Goal: Task Accomplishment & Management: Manage account settings

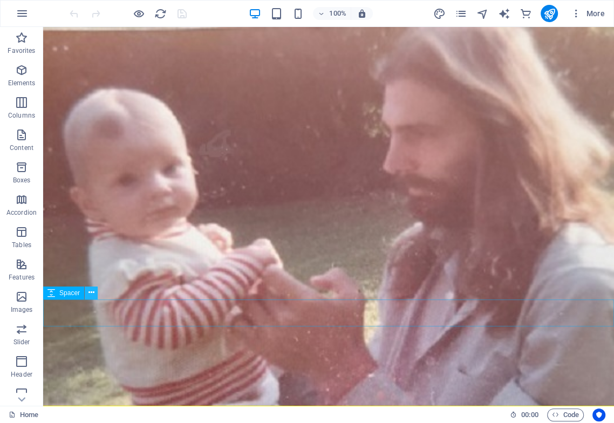
click at [91, 292] on icon at bounding box center [91, 292] width 6 height 11
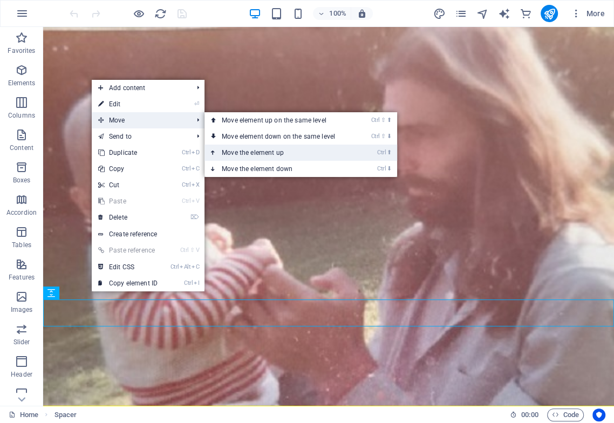
drag, startPoint x: 257, startPoint y: 149, endPoint x: 210, endPoint y: 124, distance: 53.1
click at [257, 149] on link "Ctrl ⬆ Move the element up" at bounding box center [280, 153] width 152 height 16
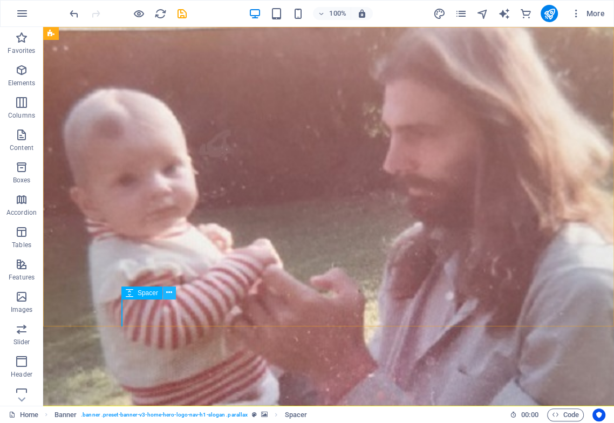
click at [168, 294] on icon at bounding box center [169, 292] width 6 height 11
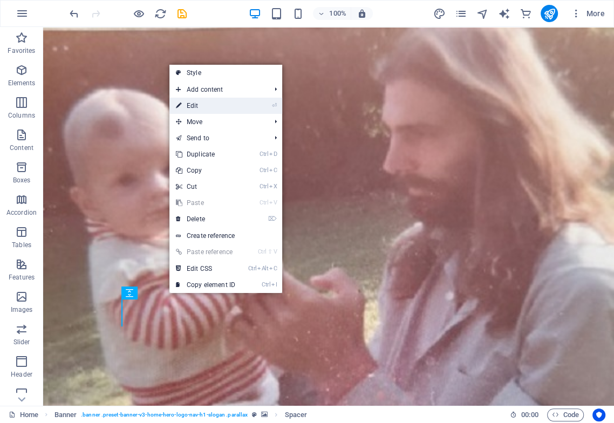
click at [201, 105] on link "⏎ Edit" at bounding box center [205, 106] width 72 height 16
select select "px"
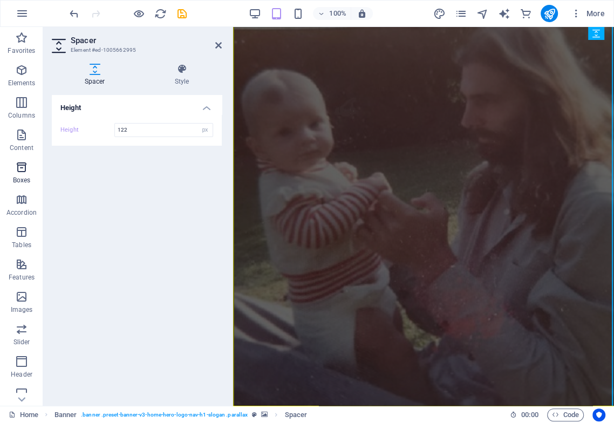
drag, startPoint x: 134, startPoint y: 131, endPoint x: 16, endPoint y: 170, distance: 124.7
click at [37, 138] on section "Favorites Elements Columns Content Boxes Accordion Tables Features Images Slide…" at bounding box center [307, 216] width 614 height 379
type input "200"
drag, startPoint x: 175, startPoint y: 25, endPoint x: 218, endPoint y: 46, distance: 47.8
click at [218, 46] on icon at bounding box center [218, 45] width 6 height 9
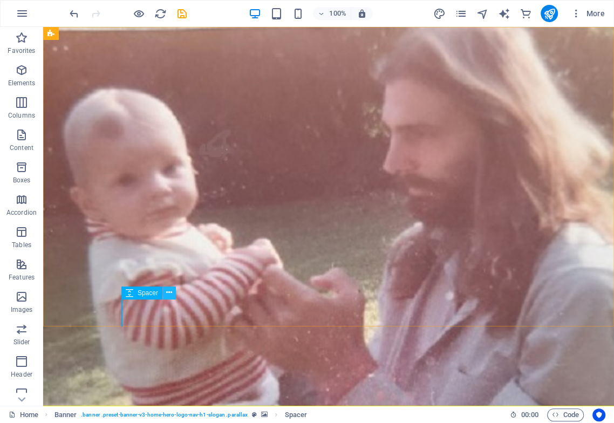
click at [169, 290] on icon at bounding box center [169, 292] width 6 height 11
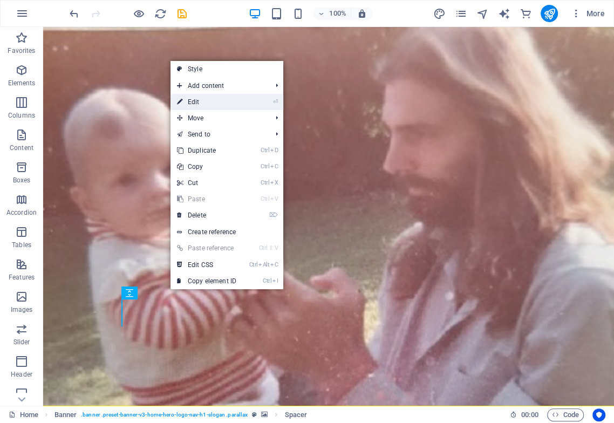
click at [210, 100] on link "⏎ Edit" at bounding box center [206, 102] width 72 height 16
select select "px"
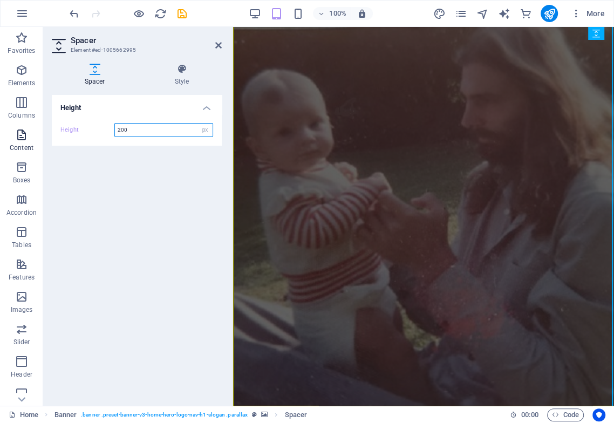
drag, startPoint x: 157, startPoint y: 132, endPoint x: 0, endPoint y: 152, distance: 158.3
click at [0, 151] on section "Favorites Elements Columns Content Boxes Accordion Tables Features Images Slide…" at bounding box center [307, 216] width 614 height 379
type input "200"
click at [180, 14] on icon "save" at bounding box center [182, 14] width 12 height 12
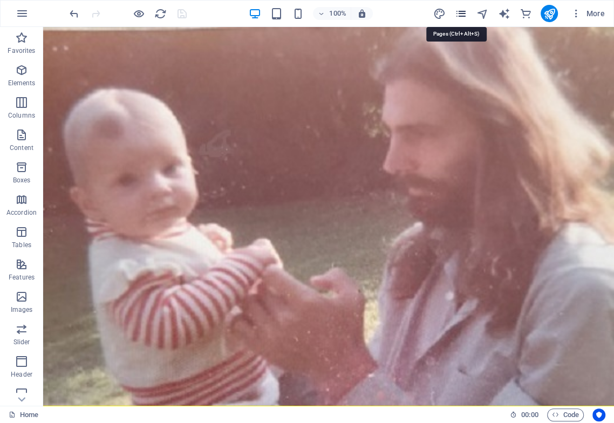
click at [461, 11] on icon "pages" at bounding box center [460, 14] width 12 height 12
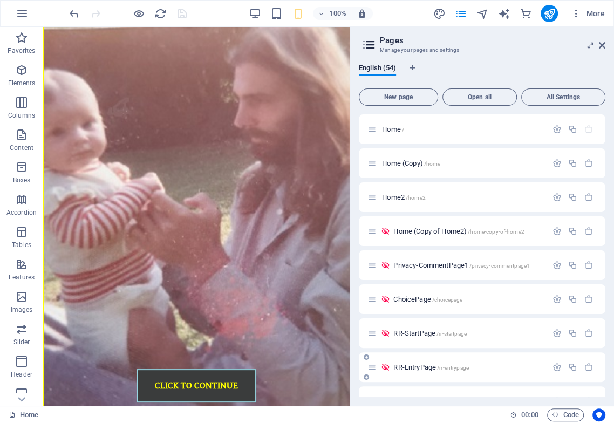
click at [552, 380] on div "RR-EntryPage /rr-entrypage" at bounding box center [482, 367] width 247 height 30
click at [552, 380] on div "English (54) New page Open all All Settings Home / Home (Copy) /home Home2 /hom…" at bounding box center [482, 230] width 264 height 351
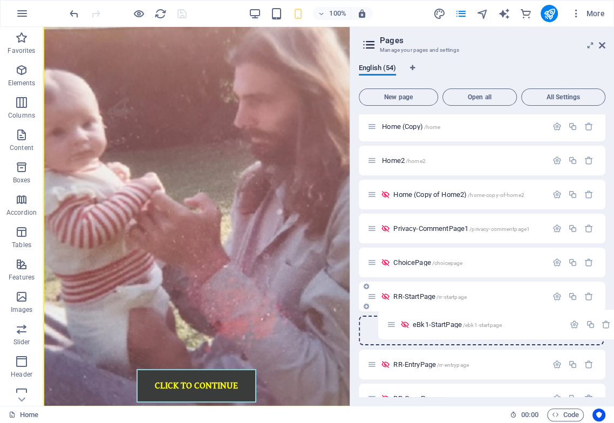
scroll to position [37, 0]
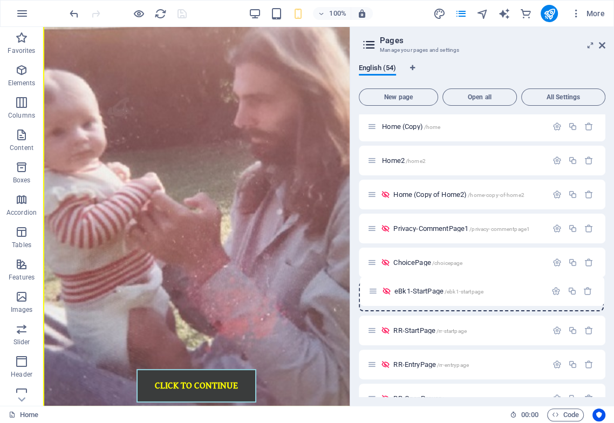
drag, startPoint x: 367, startPoint y: 219, endPoint x: 367, endPoint y: 285, distance: 65.8
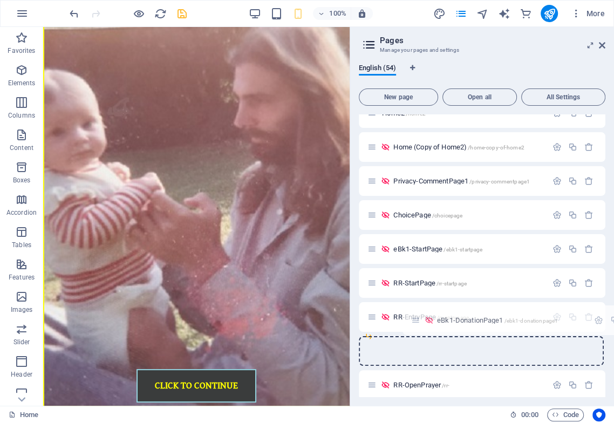
scroll to position [88, 0]
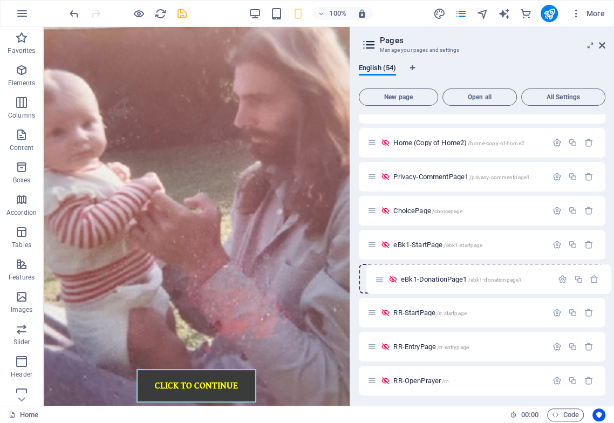
drag, startPoint x: 368, startPoint y: 195, endPoint x: 375, endPoint y: 279, distance: 84.0
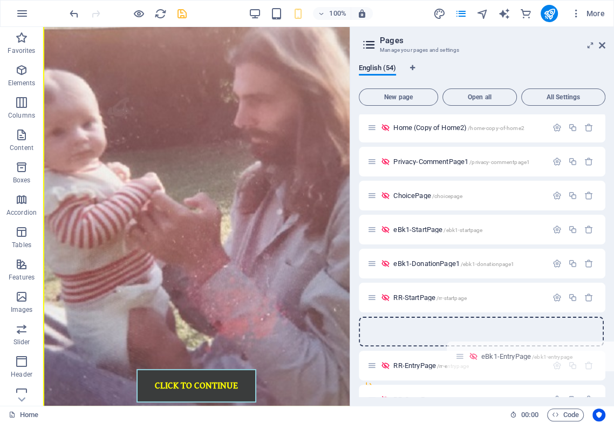
scroll to position [111, 0]
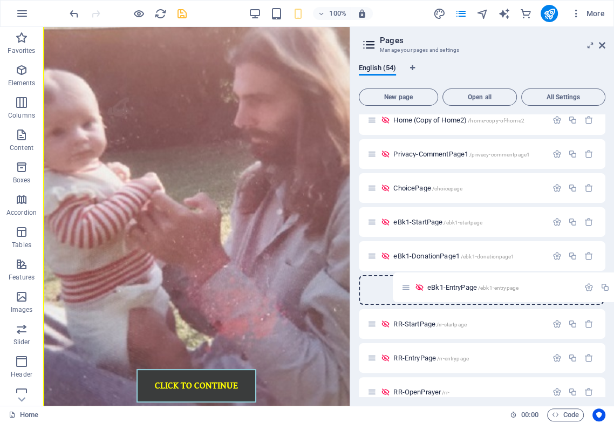
drag, startPoint x: 367, startPoint y: 169, endPoint x: 401, endPoint y: 286, distance: 121.9
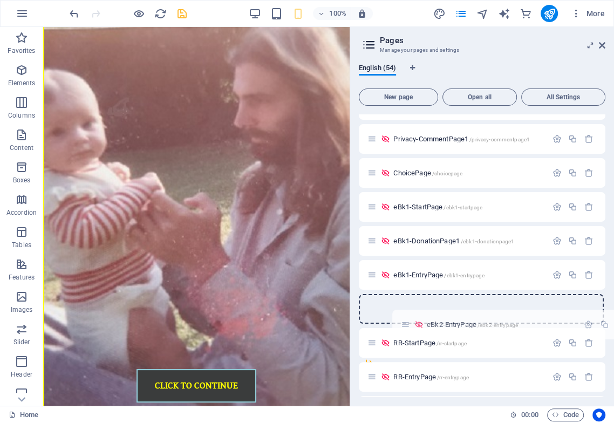
scroll to position [127, 0]
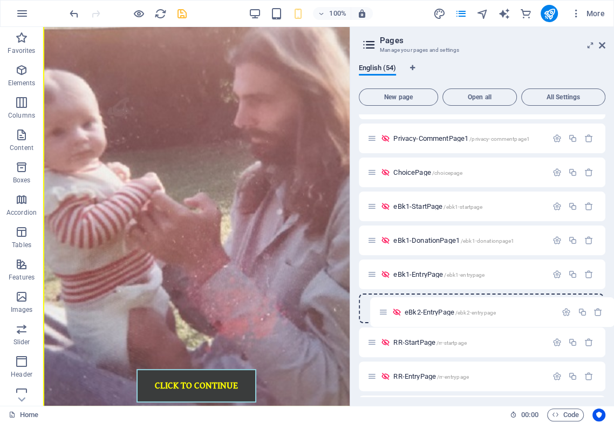
drag, startPoint x: 368, startPoint y: 202, endPoint x: 380, endPoint y: 310, distance: 108.0
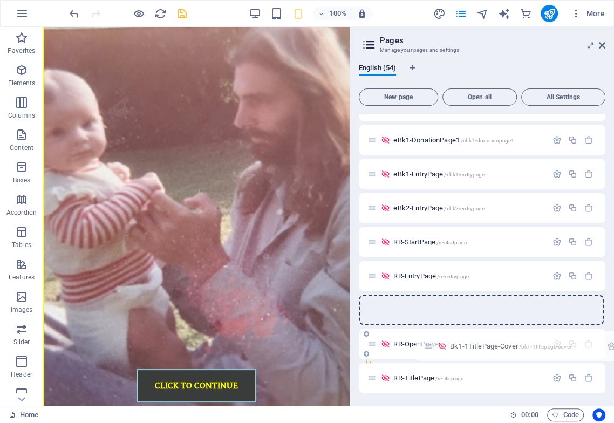
scroll to position [235, 0]
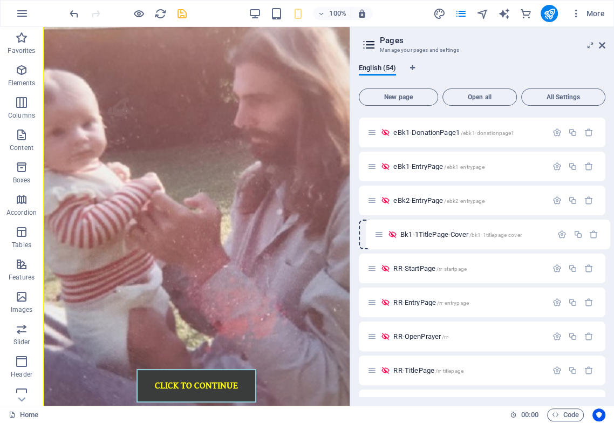
drag, startPoint x: 367, startPoint y: 259, endPoint x: 373, endPoint y: 229, distance: 30.4
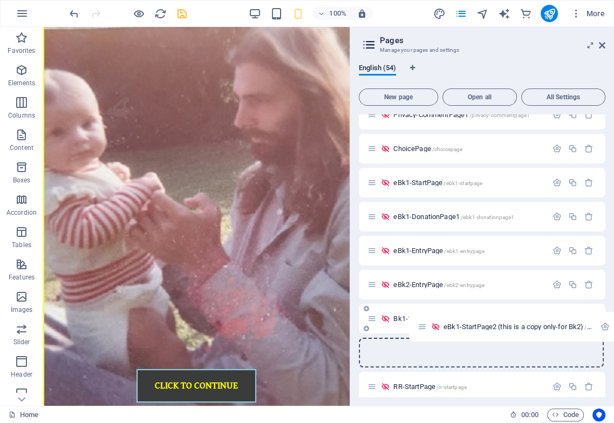
scroll to position [176, 0]
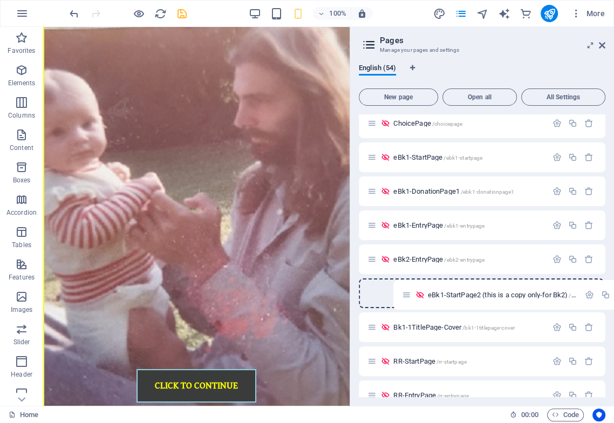
drag, startPoint x: 368, startPoint y: 256, endPoint x: 405, endPoint y: 291, distance: 50.4
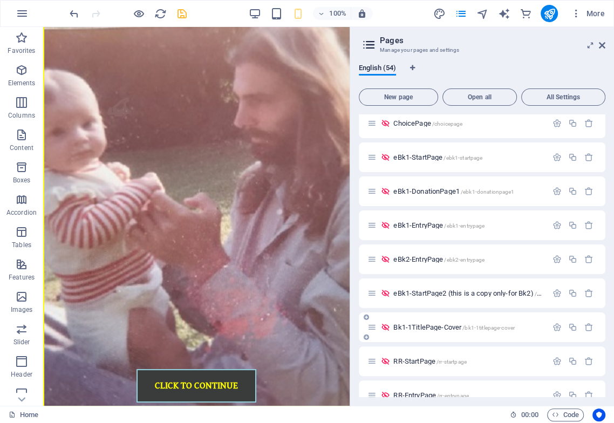
drag, startPoint x: 367, startPoint y: 300, endPoint x: 379, endPoint y: 313, distance: 18.3
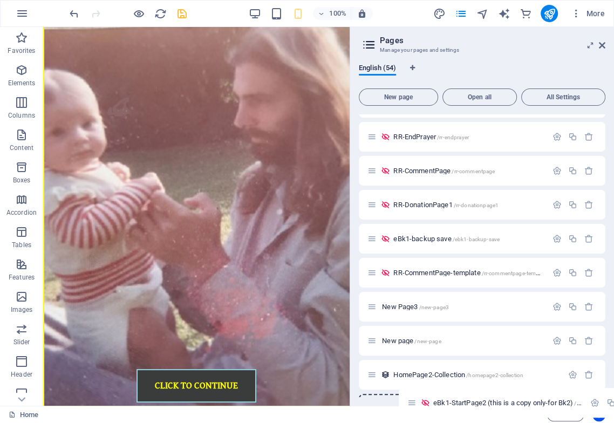
scroll to position [1553, 0]
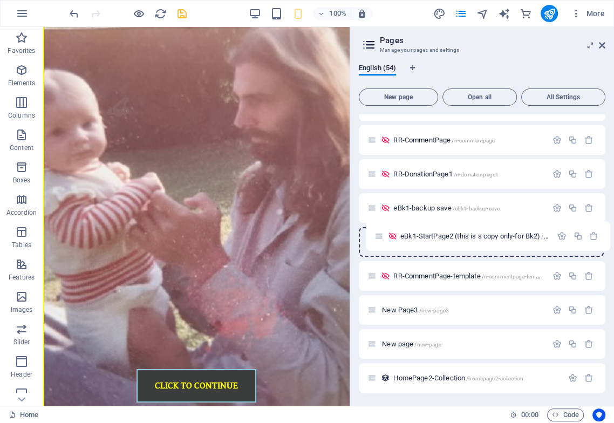
drag, startPoint x: 368, startPoint y: 295, endPoint x: 375, endPoint y: 239, distance: 56.0
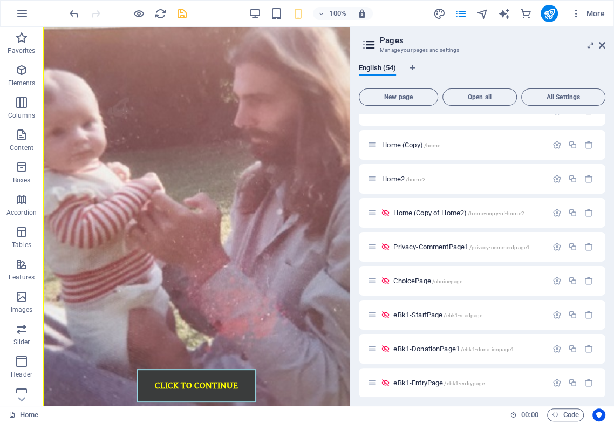
scroll to position [138, 0]
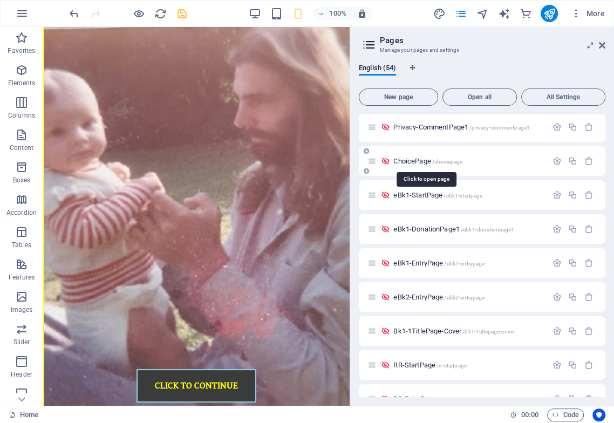
click at [416, 161] on span "ChoicePage /choicepage" at bounding box center [427, 161] width 69 height 8
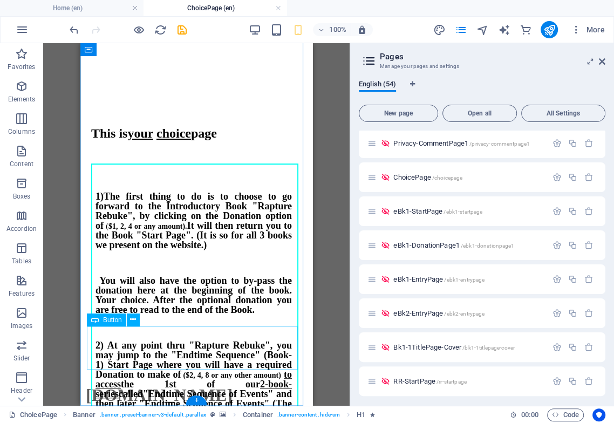
scroll to position [308, 0]
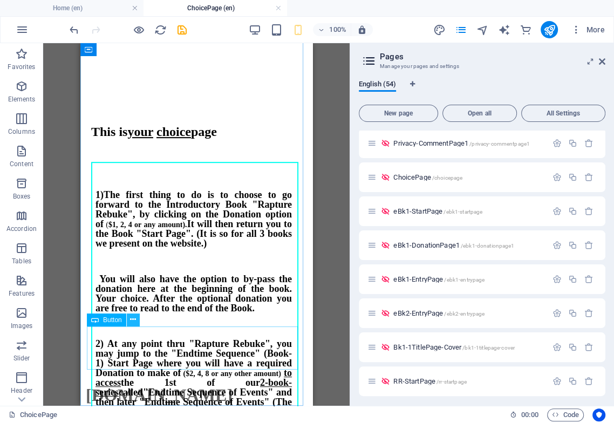
click at [133, 319] on icon at bounding box center [133, 319] width 6 height 11
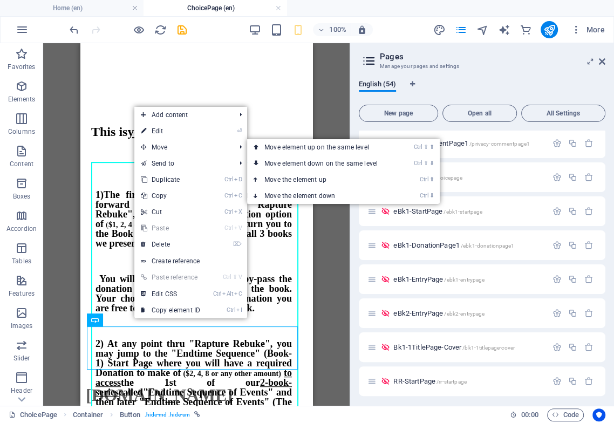
click at [163, 131] on link "⏎ Edit" at bounding box center [170, 131] width 72 height 16
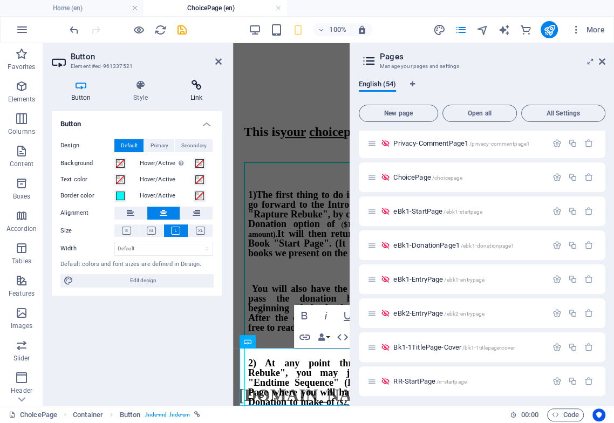
scroll to position [72, 0]
drag, startPoint x: 200, startPoint y: 86, endPoint x: 201, endPoint y: 93, distance: 7.2
click at [199, 86] on icon at bounding box center [196, 85] width 51 height 11
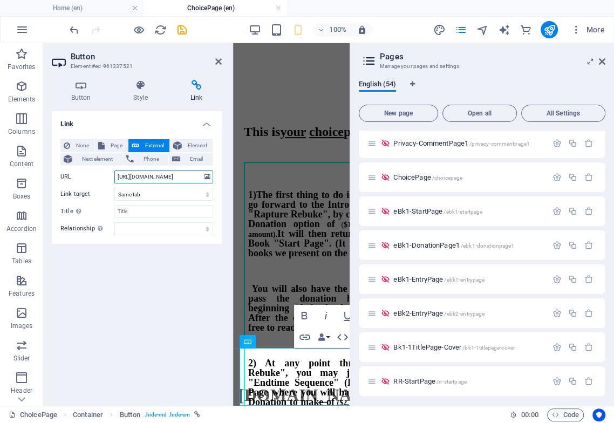
scroll to position [0, 52]
drag, startPoint x: 162, startPoint y: 181, endPoint x: 197, endPoint y: 177, distance: 35.3
click at [197, 177] on input "[URL][DOMAIN_NAME]" at bounding box center [163, 176] width 99 height 13
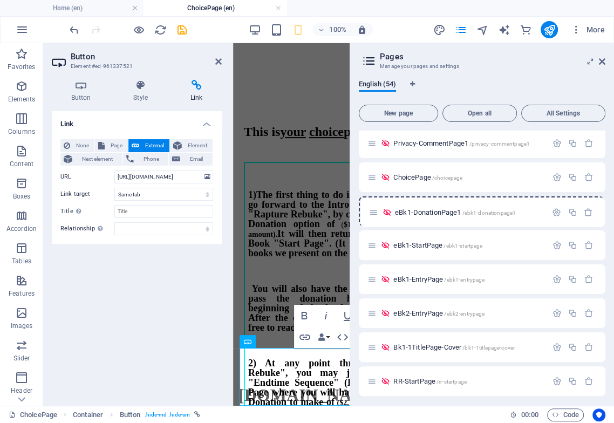
drag, startPoint x: 370, startPoint y: 249, endPoint x: 379, endPoint y: 221, distance: 29.7
click at [218, 60] on icon at bounding box center [218, 61] width 6 height 9
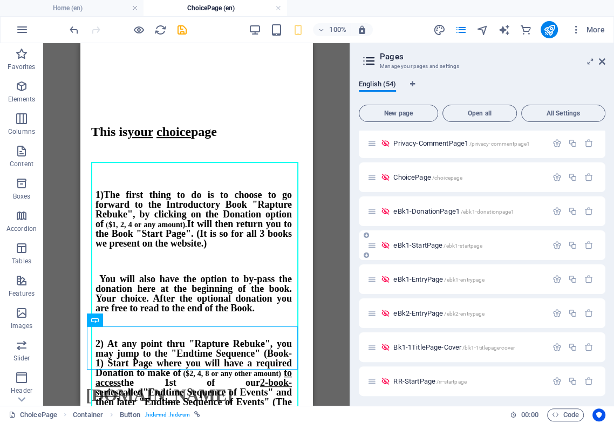
click at [418, 245] on span "eBk1-StartPage /ebk1-startpage" at bounding box center [437, 245] width 89 height 8
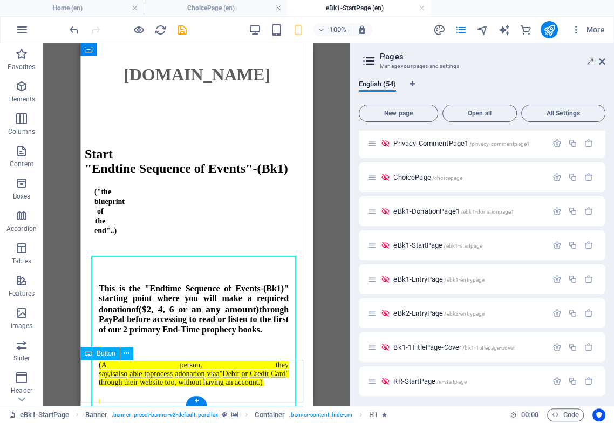
scroll to position [330, 0]
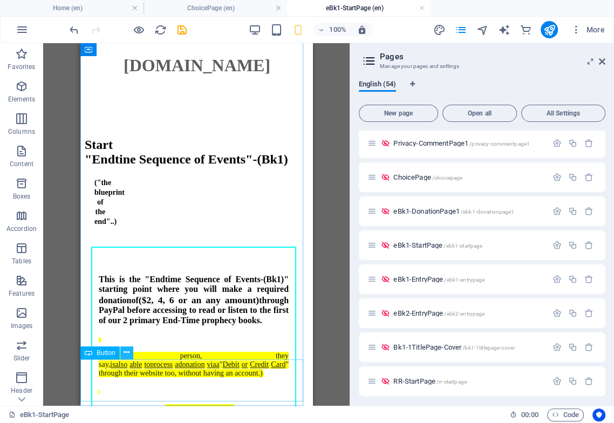
click at [125, 351] on icon at bounding box center [127, 352] width 6 height 11
click at [124, 352] on icon at bounding box center [127, 352] width 6 height 11
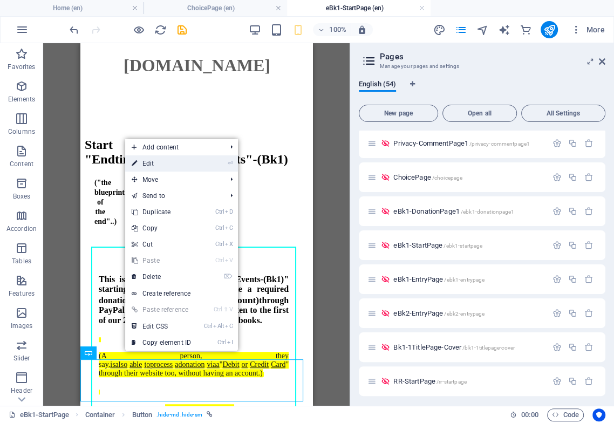
click at [161, 162] on link "⏎ Edit" at bounding box center [161, 163] width 72 height 16
select select
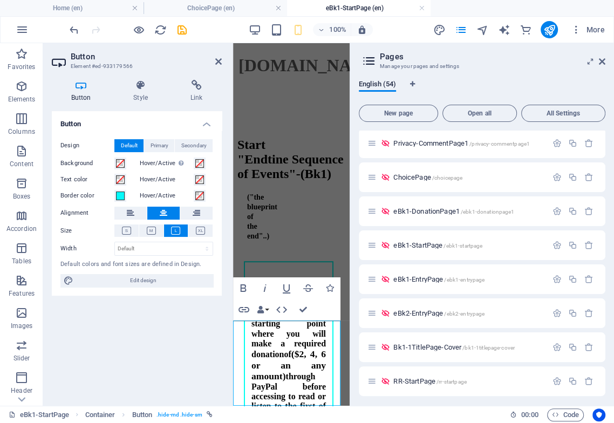
scroll to position [271, 0]
click at [195, 88] on icon at bounding box center [196, 85] width 51 height 11
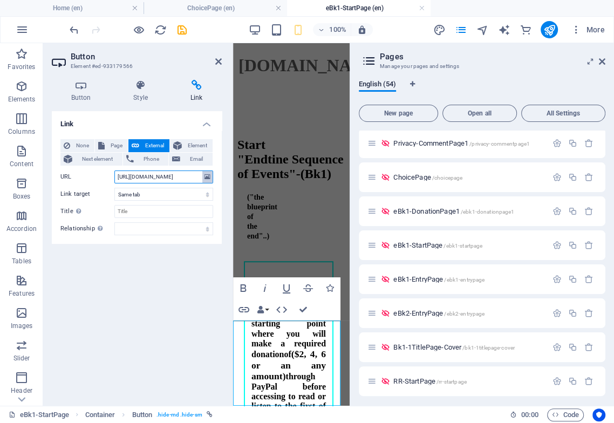
scroll to position [0, 69]
drag, startPoint x: 163, startPoint y: 179, endPoint x: 203, endPoint y: 176, distance: 40.1
click at [203, 176] on div "URL [URL][DOMAIN_NAME]" at bounding box center [136, 176] width 153 height 13
click at [218, 62] on icon at bounding box center [218, 61] width 6 height 9
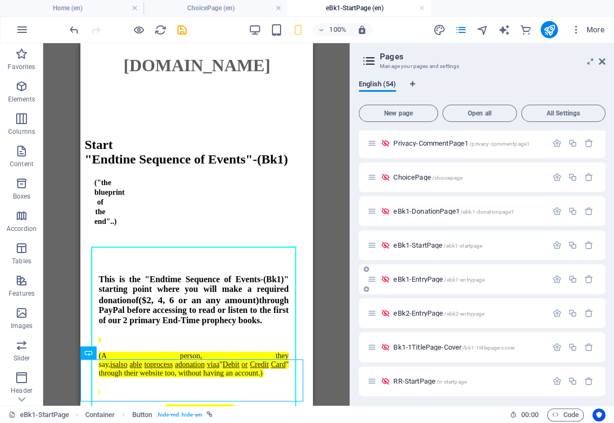
click at [430, 281] on span "eBk1-EntryPage /ebk1-entrypage" at bounding box center [438, 279] width 91 height 8
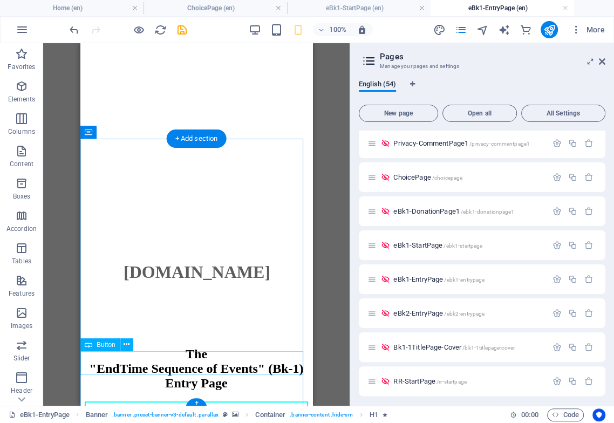
scroll to position [125, 0]
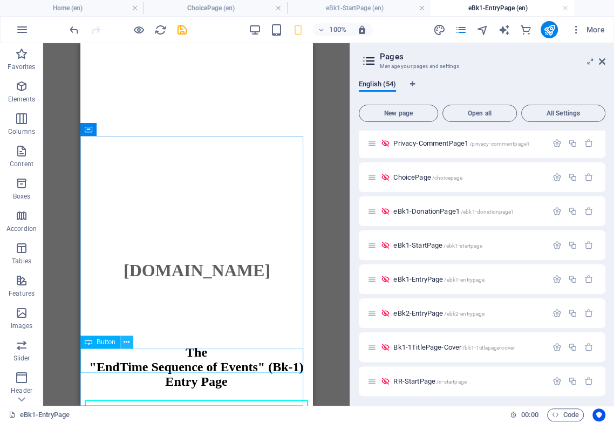
click at [125, 339] on icon at bounding box center [127, 342] width 6 height 11
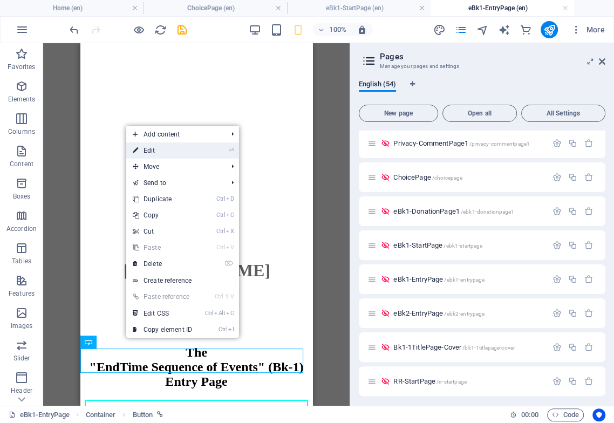
click at [196, 146] on link "⏎ Edit" at bounding box center [162, 150] width 72 height 16
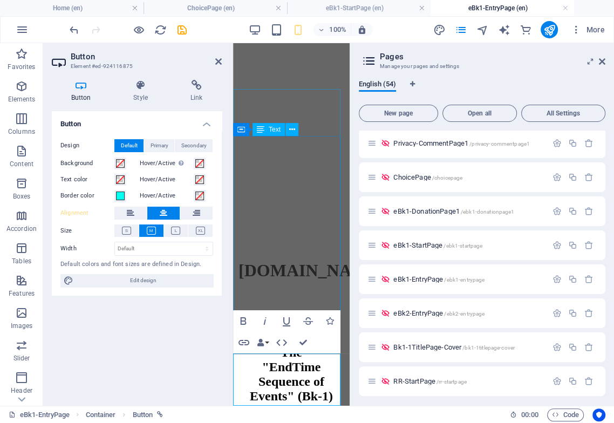
scroll to position [107, 0]
click at [200, 87] on icon at bounding box center [196, 85] width 51 height 11
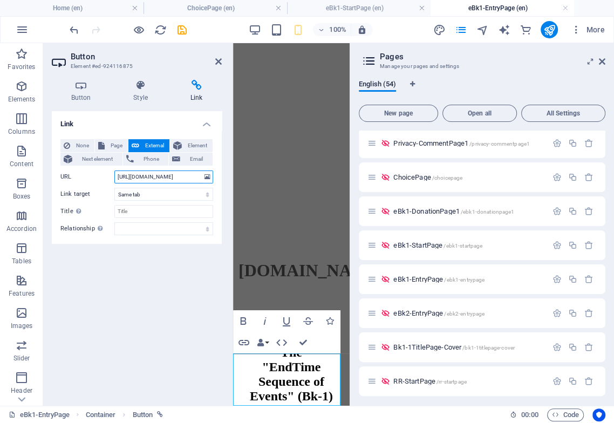
scroll to position [0, 89]
drag, startPoint x: 150, startPoint y: 175, endPoint x: 199, endPoint y: 180, distance: 48.7
click at [199, 180] on input "[URL][DOMAIN_NAME]" at bounding box center [163, 176] width 99 height 13
click at [434, 347] on span "Bk1-1TitlePage-Cover /bk1-1titlepage-cover" at bounding box center [453, 347] width 121 height 8
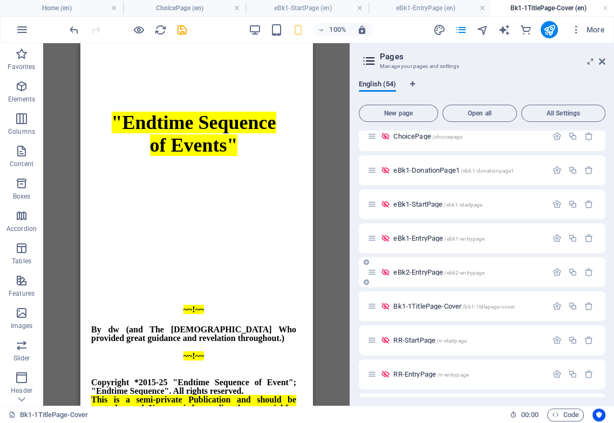
scroll to position [199, 0]
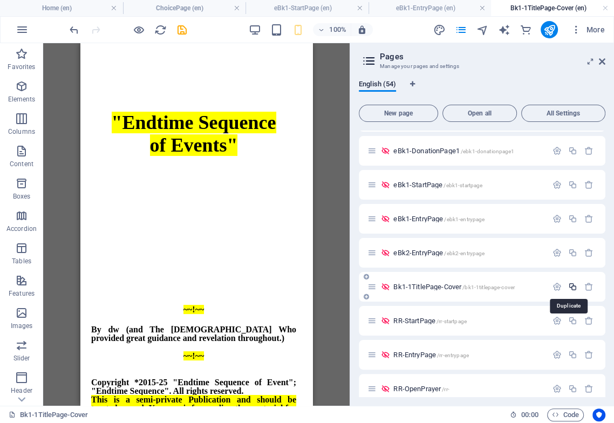
click at [552, 285] on icon "button" at bounding box center [572, 286] width 9 height 9
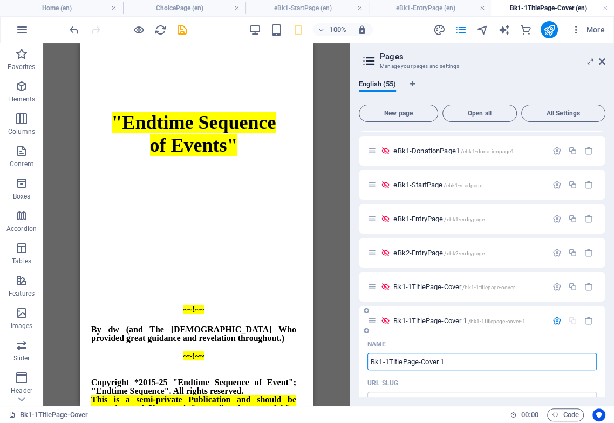
click at [439, 362] on input "Bk1-1TitlePage-Cover 1" at bounding box center [481, 361] width 229 height 17
click at [425, 365] on input "Bk1-1TitlePage-Cover 1" at bounding box center [481, 361] width 229 height 17
drag, startPoint x: 418, startPoint y: 364, endPoint x: 431, endPoint y: 363, distance: 13.0
click at [421, 364] on input "Bk1-1TitlePage-Cover 1" at bounding box center [481, 361] width 229 height 17
type input "Bk1-1TitlePage"
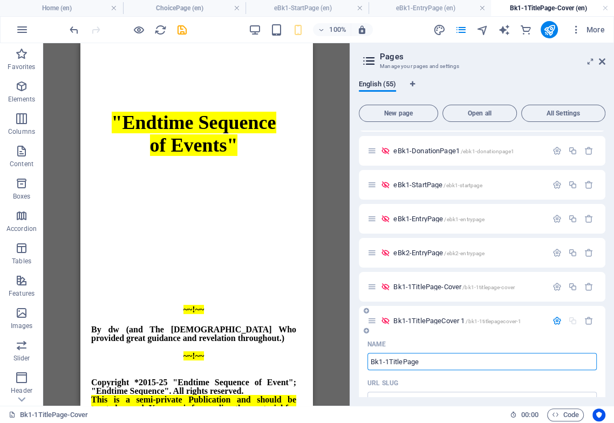
type input "/bk1-1titlepagecover-1"
type input "Bk1-1TitlePageCover 1"
type input "Bk1-1TitlePage"
type input "/bk1-1titlepage"
type input "Bk1-1TitlePage"
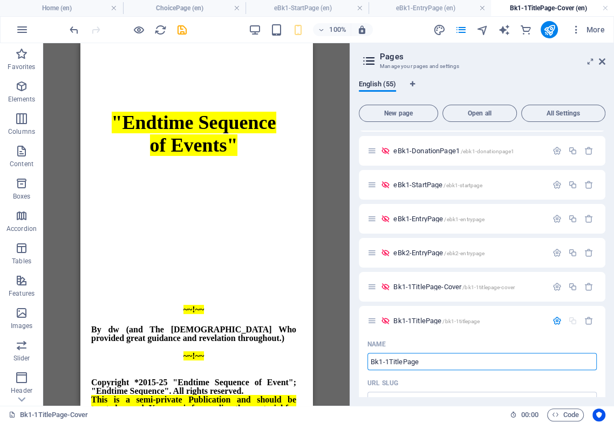
type input "Bk1-1TitlePage"
